Goal: Complete application form

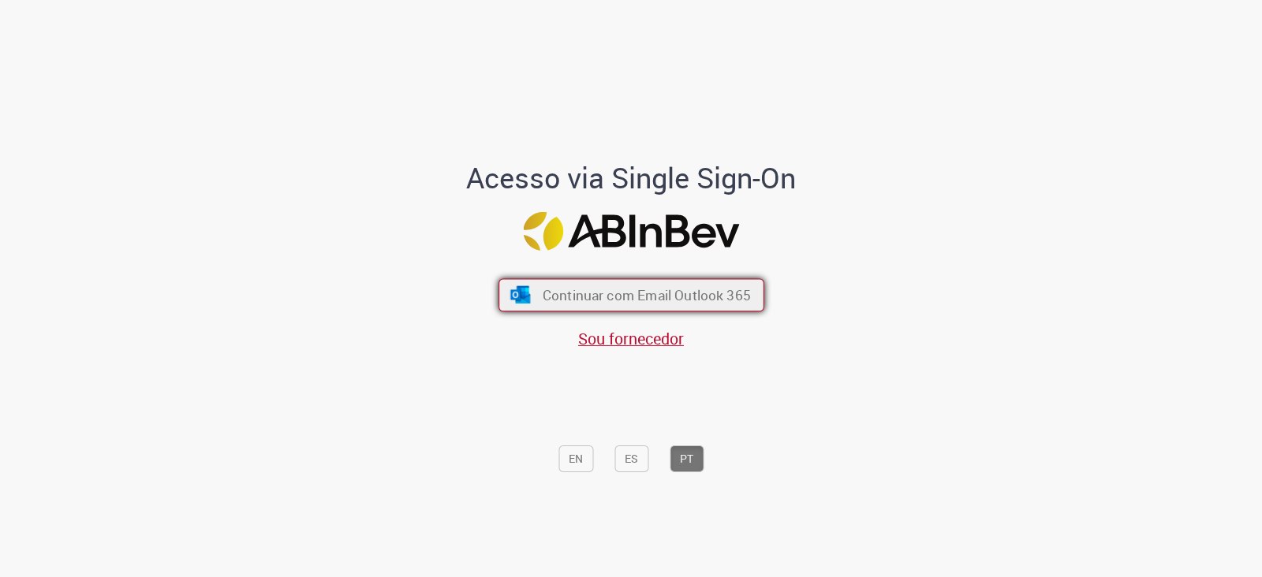
click at [722, 300] on span "Continuar com Email Outlook 365" at bounding box center [646, 295] width 208 height 18
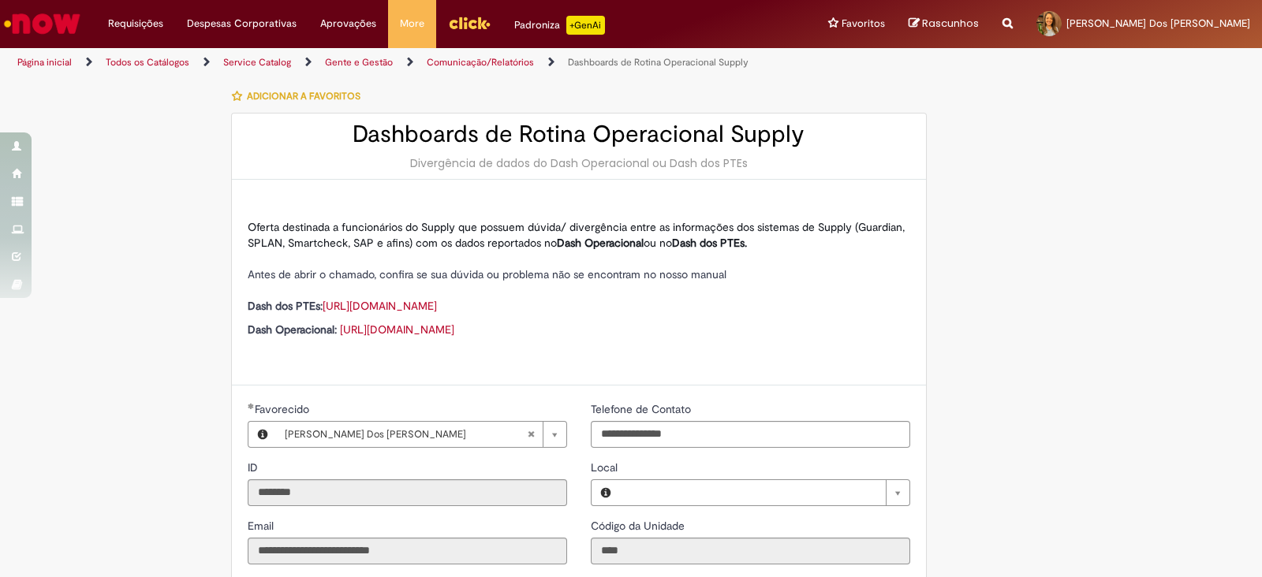
type input "**********"
